Goal: Transaction & Acquisition: Purchase product/service

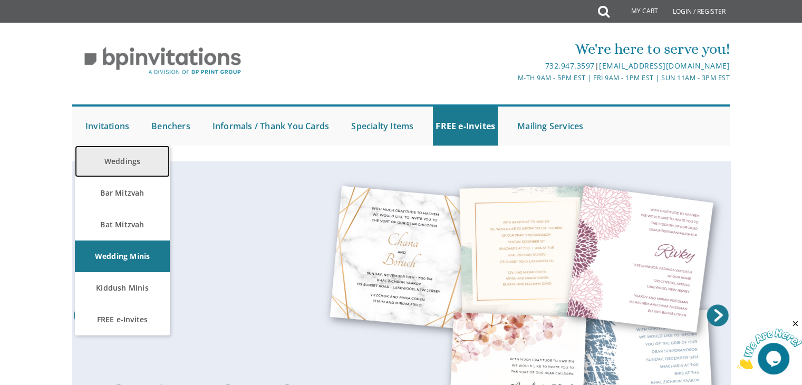
click at [123, 163] on link "Weddings" at bounding box center [122, 162] width 95 height 32
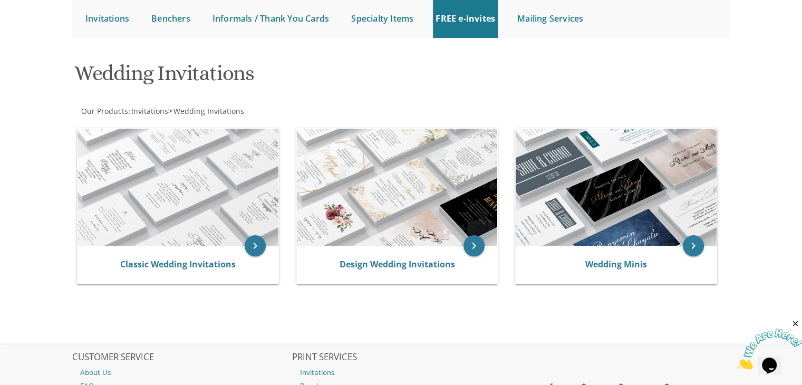
scroll to position [152, 0]
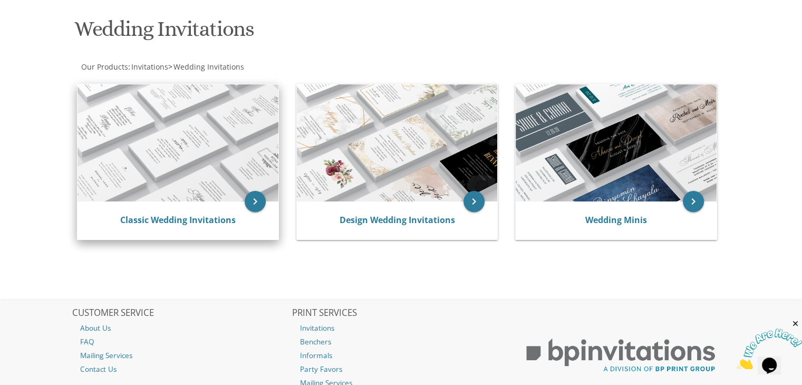
click at [183, 127] on img at bounding box center [177, 142] width 201 height 117
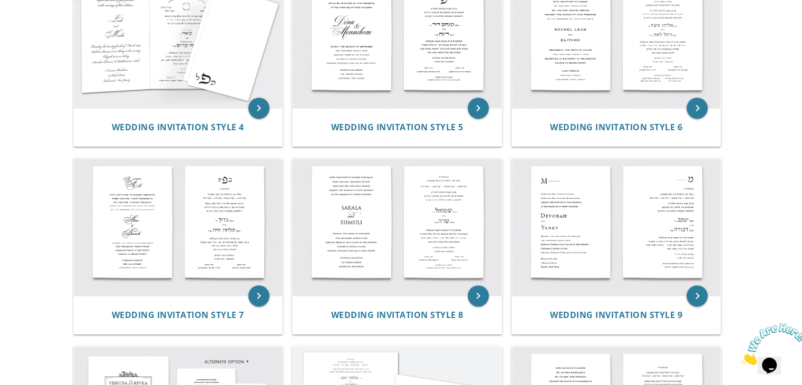
scroll to position [460, 0]
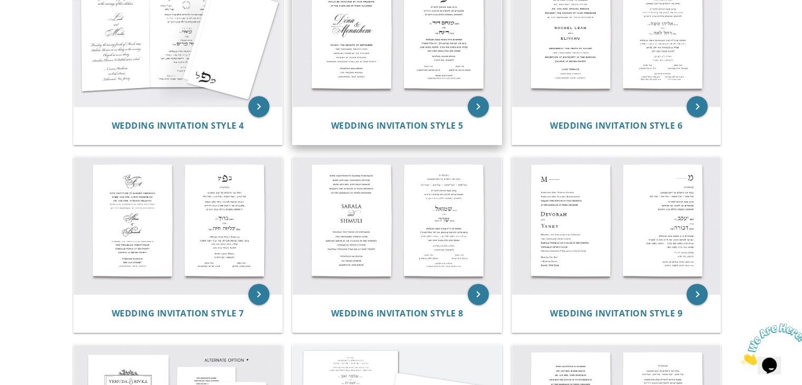
click at [371, 25] on img at bounding box center [397, 37] width 209 height 137
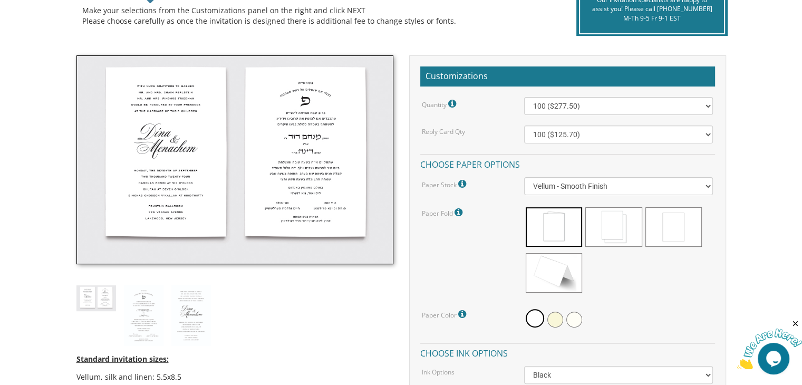
scroll to position [263, 0]
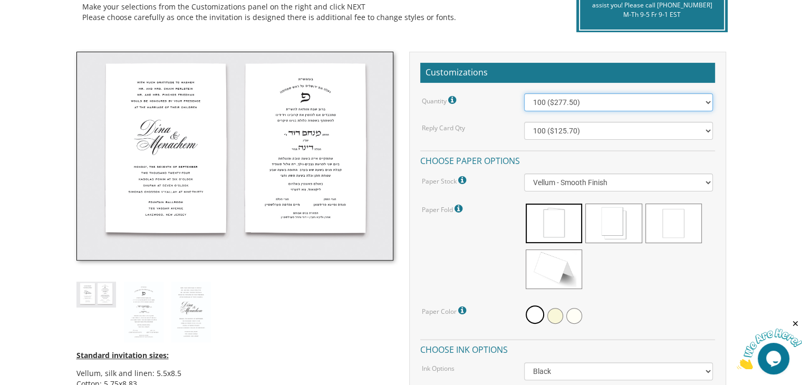
click at [592, 96] on select "100 ($277.50) 200 ($330.45) 300 ($380.65) 400 ($432.70) 500 ($482.10) 600 ($534…" at bounding box center [618, 102] width 189 height 18
select select "1000"
click at [524, 93] on select "100 ($277.50) 200 ($330.45) 300 ($380.65) 400 ($432.70) 500 ($482.10) 600 ($534…" at bounding box center [618, 102] width 189 height 18
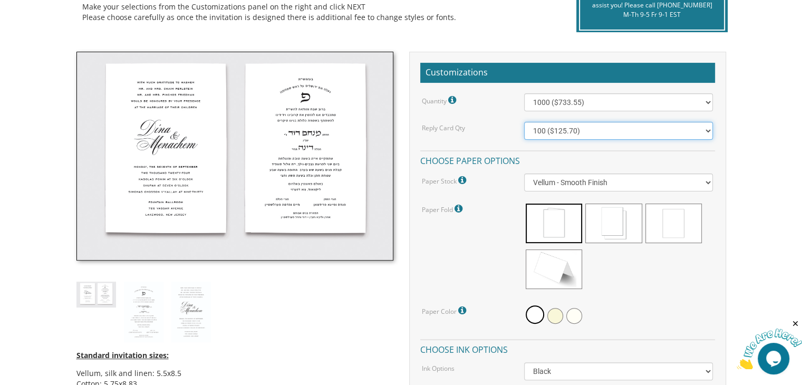
click at [546, 133] on select "100 ($125.70) 200 ($150.60) 300 ($177.95) 400 ($270.70) 500 ($225.30) 600 ($249…" at bounding box center [618, 131] width 189 height 18
select select "200"
click at [524, 122] on select "100 ($125.70) 200 ($150.60) 300 ($177.95) 400 ($270.70) 500 ($225.30) 600 ($249…" at bounding box center [618, 131] width 189 height 18
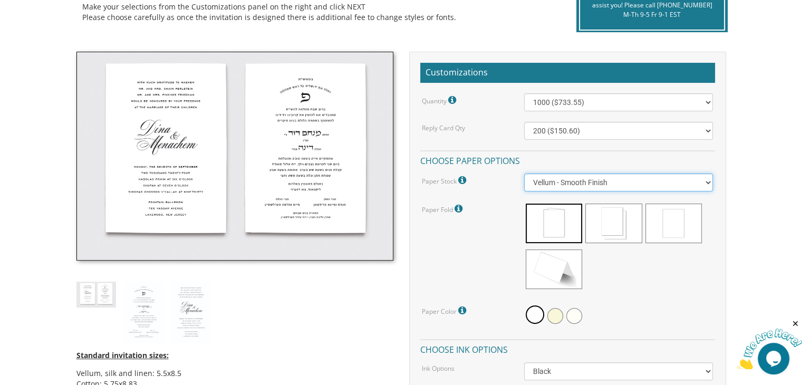
click at [552, 186] on select "Vellum - Smooth Finish Linen - Subtle Embossed Crosshatch Texture Silk - Soft, …" at bounding box center [618, 182] width 189 height 18
click at [550, 187] on select "Vellum - Smooth Finish Linen - Subtle Embossed Crosshatch Texture Silk - Soft, …" at bounding box center [618, 182] width 189 height 18
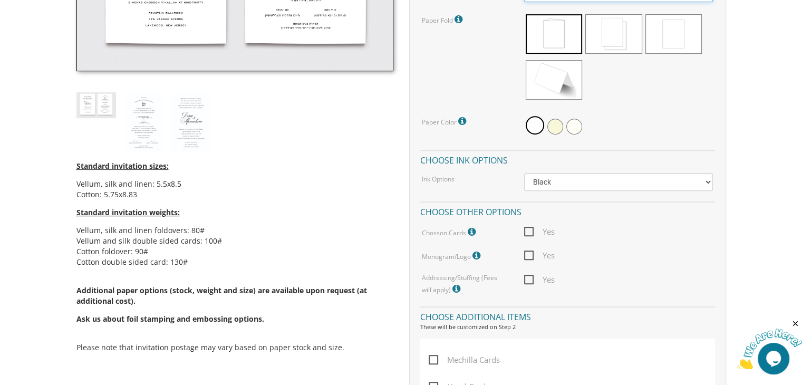
scroll to position [447, 0]
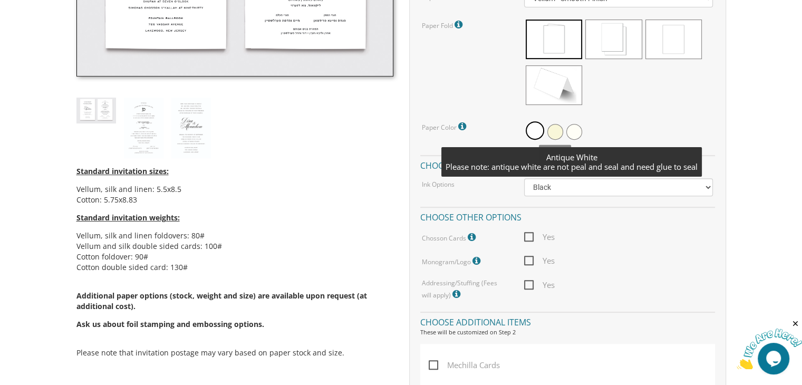
click at [577, 131] on span at bounding box center [574, 132] width 16 height 16
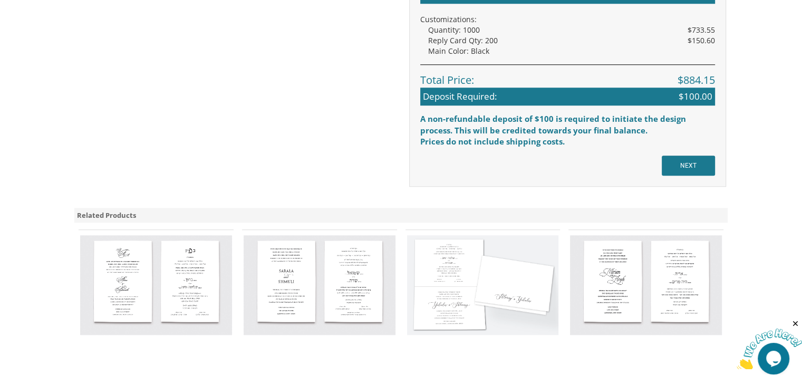
scroll to position [930, 0]
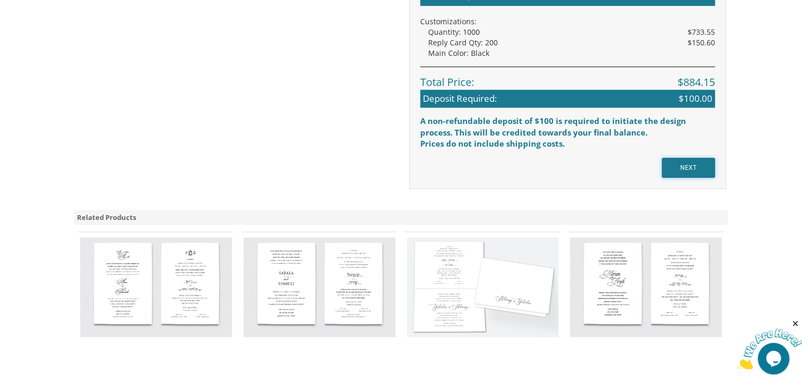
click at [698, 169] on input "NEXT" at bounding box center [688, 168] width 53 height 20
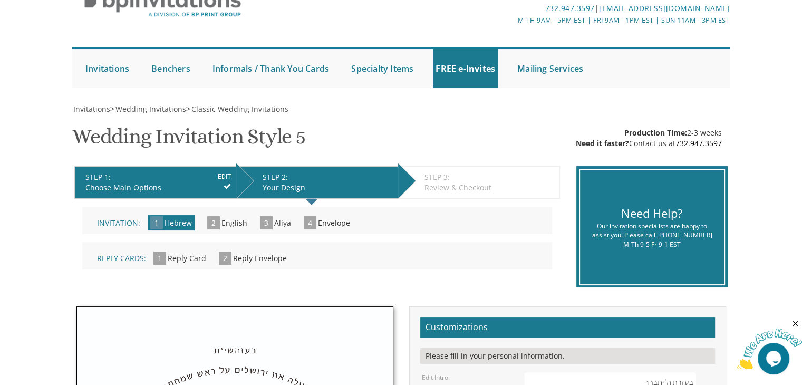
scroll to position [40, 0]
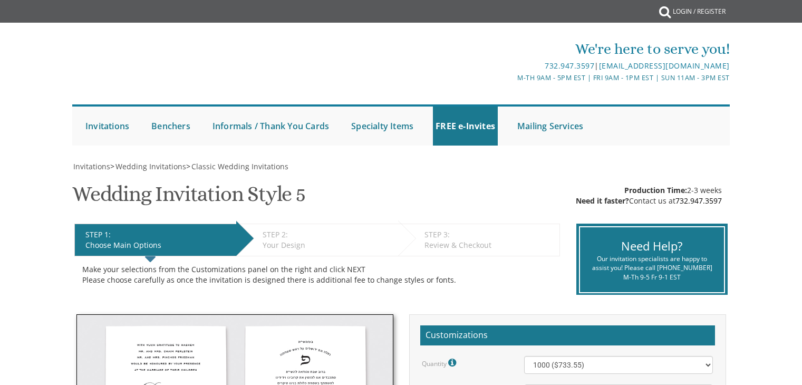
select select "1000"
select select "200"
